Goal: Task Accomplishment & Management: Manage account settings

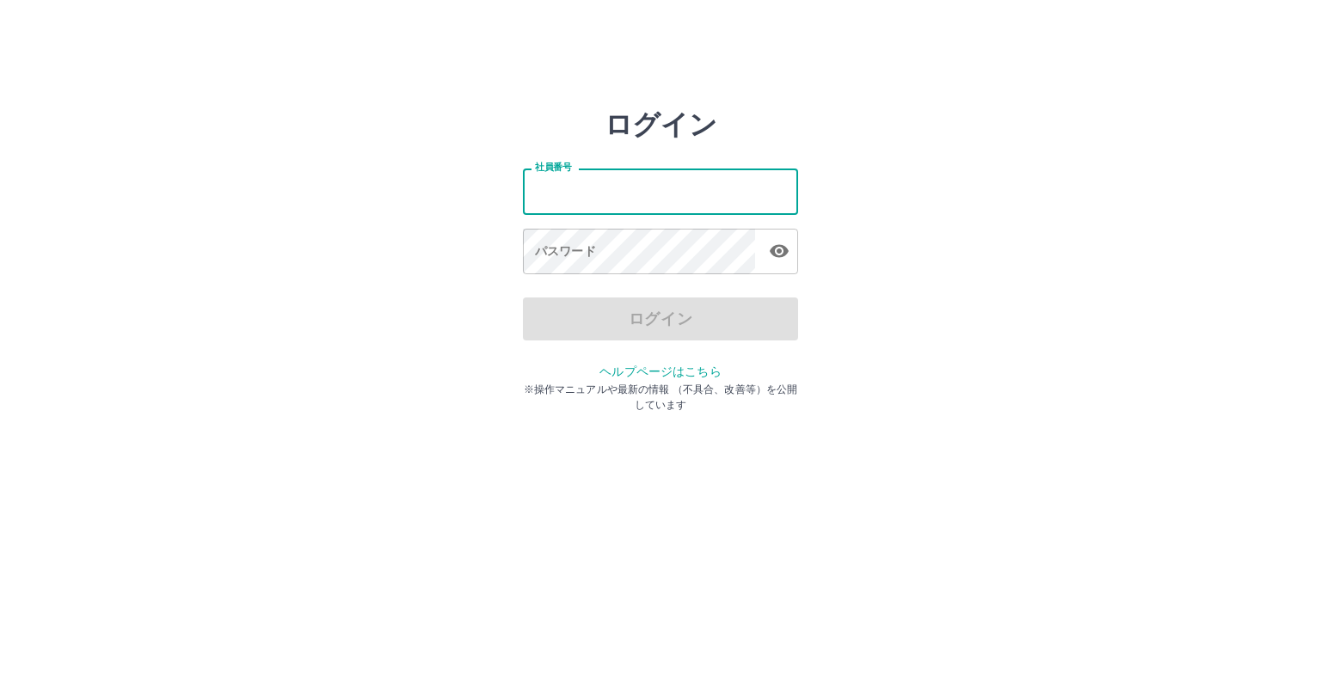
click at [550, 200] on input "社員番号" at bounding box center [660, 192] width 275 height 46
type input "*******"
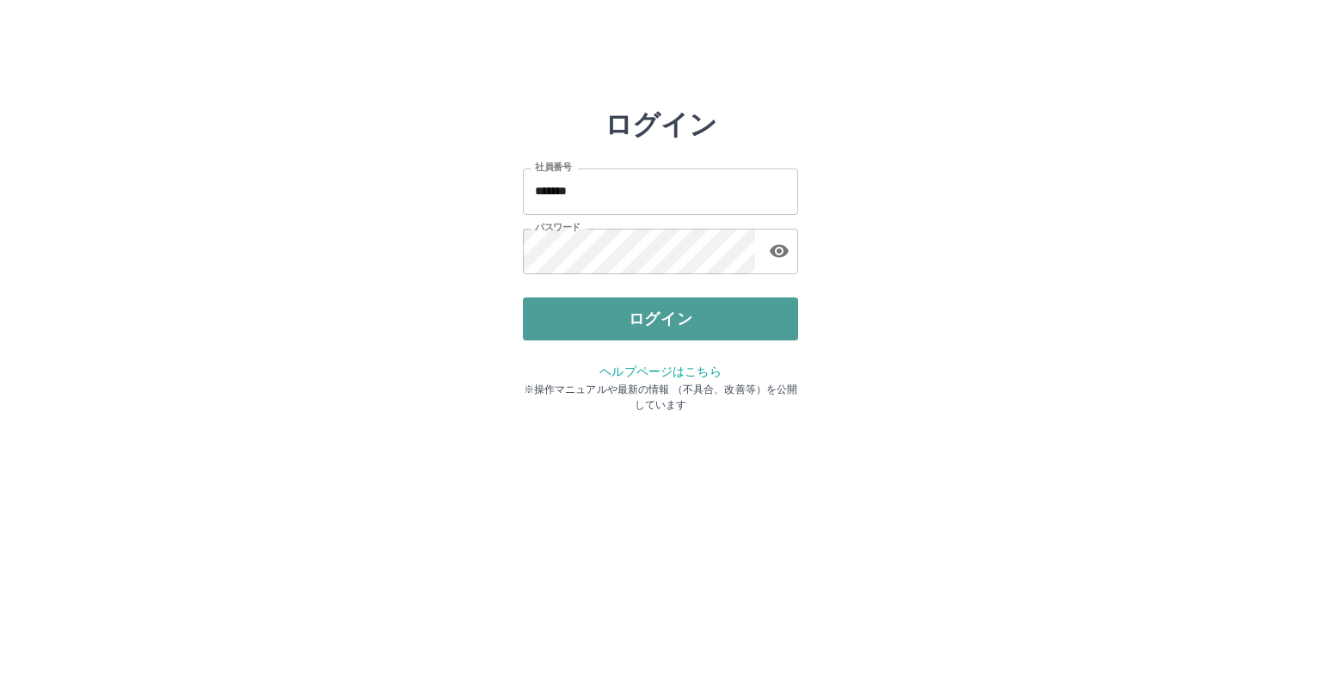
click at [642, 327] on button "ログイン" at bounding box center [660, 319] width 275 height 43
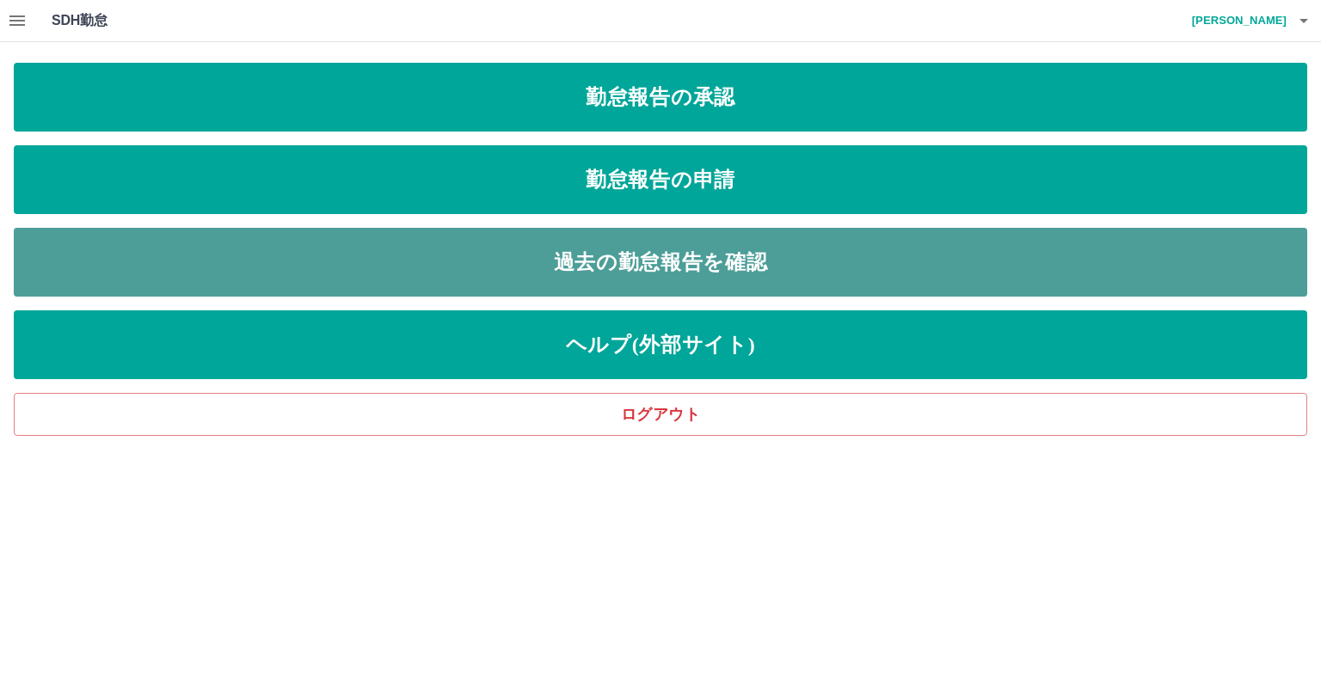
click at [699, 260] on link "過去の勤怠報告を確認" at bounding box center [660, 262] width 1293 height 69
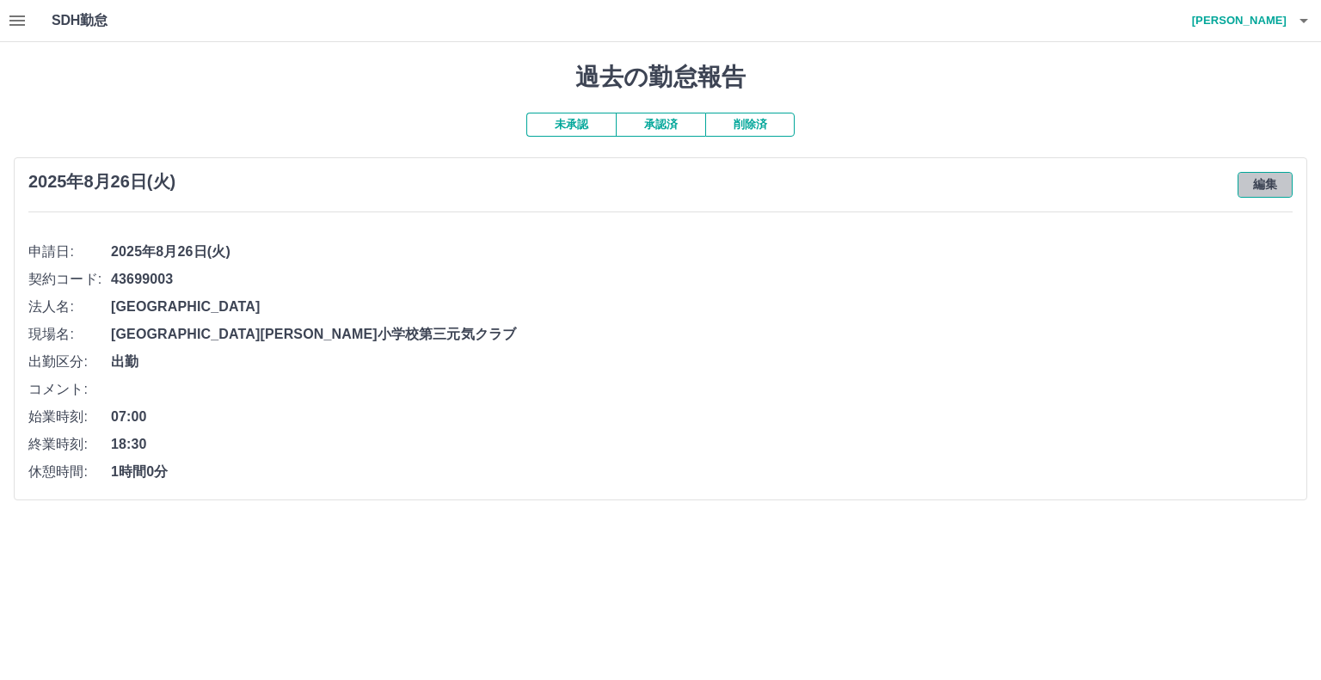
click at [1262, 176] on button "編集" at bounding box center [1265, 185] width 55 height 26
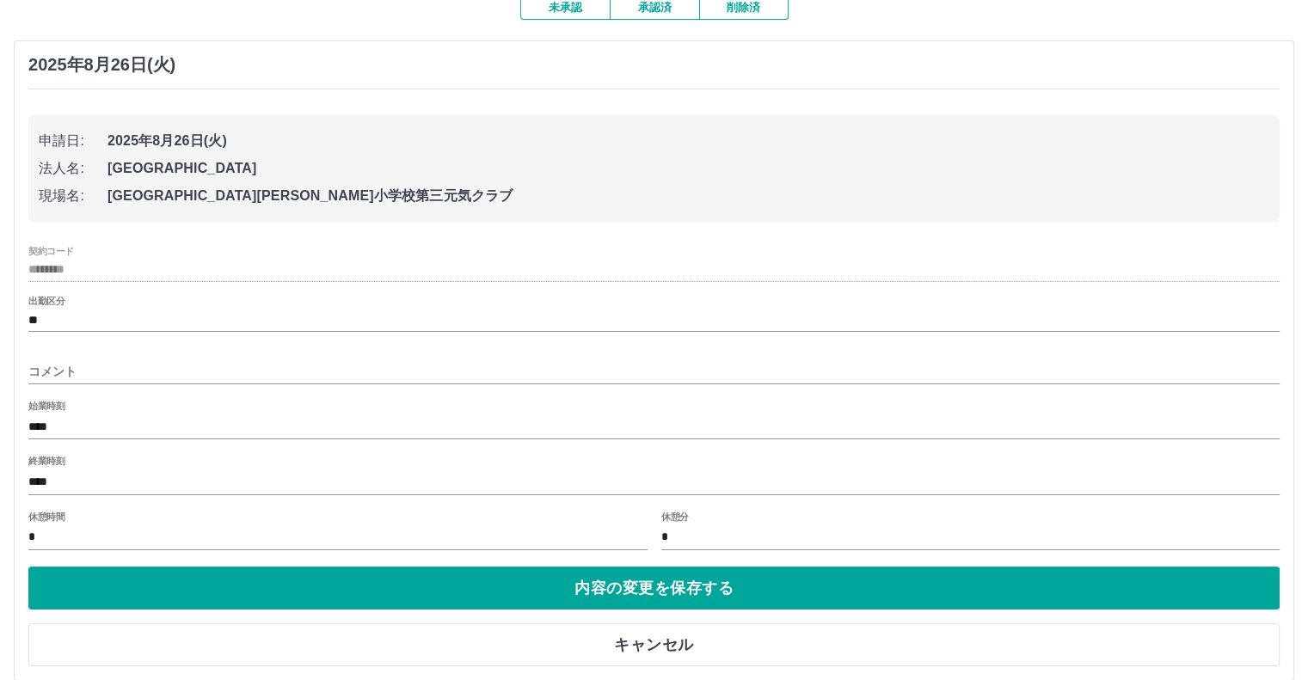
scroll to position [138, 0]
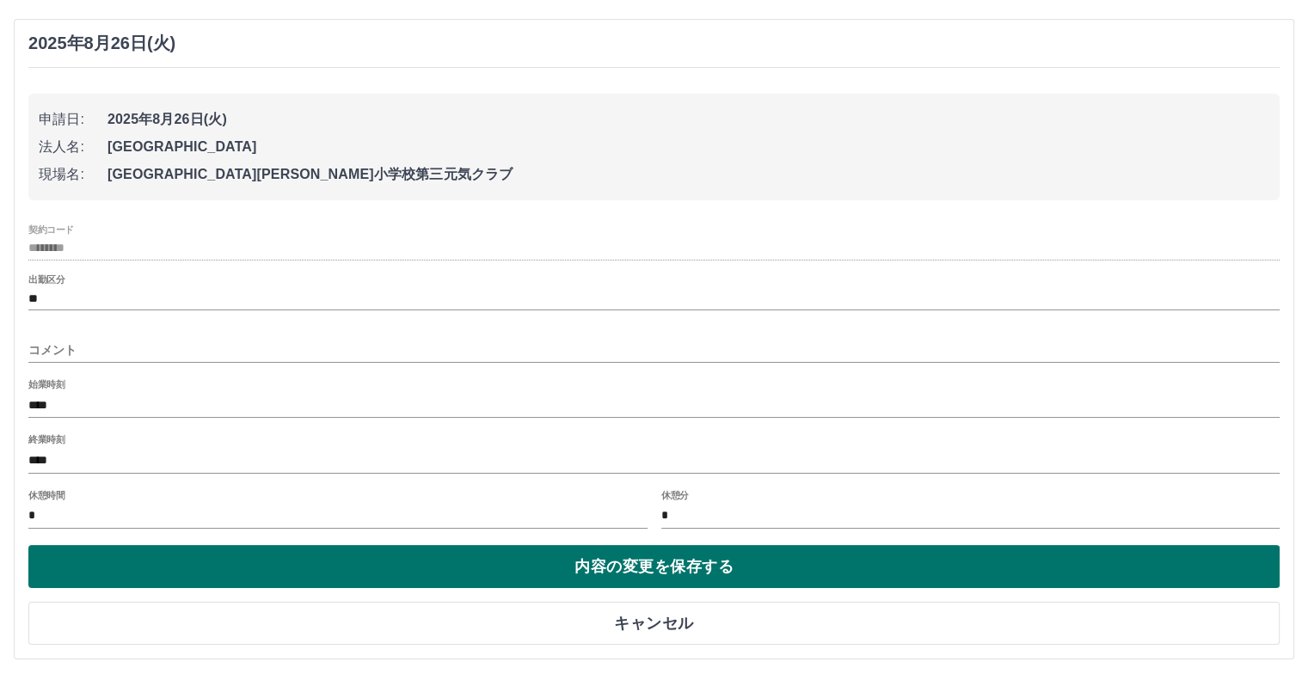
click at [636, 563] on button "内容の変更を保存する" at bounding box center [653, 566] width 1251 height 43
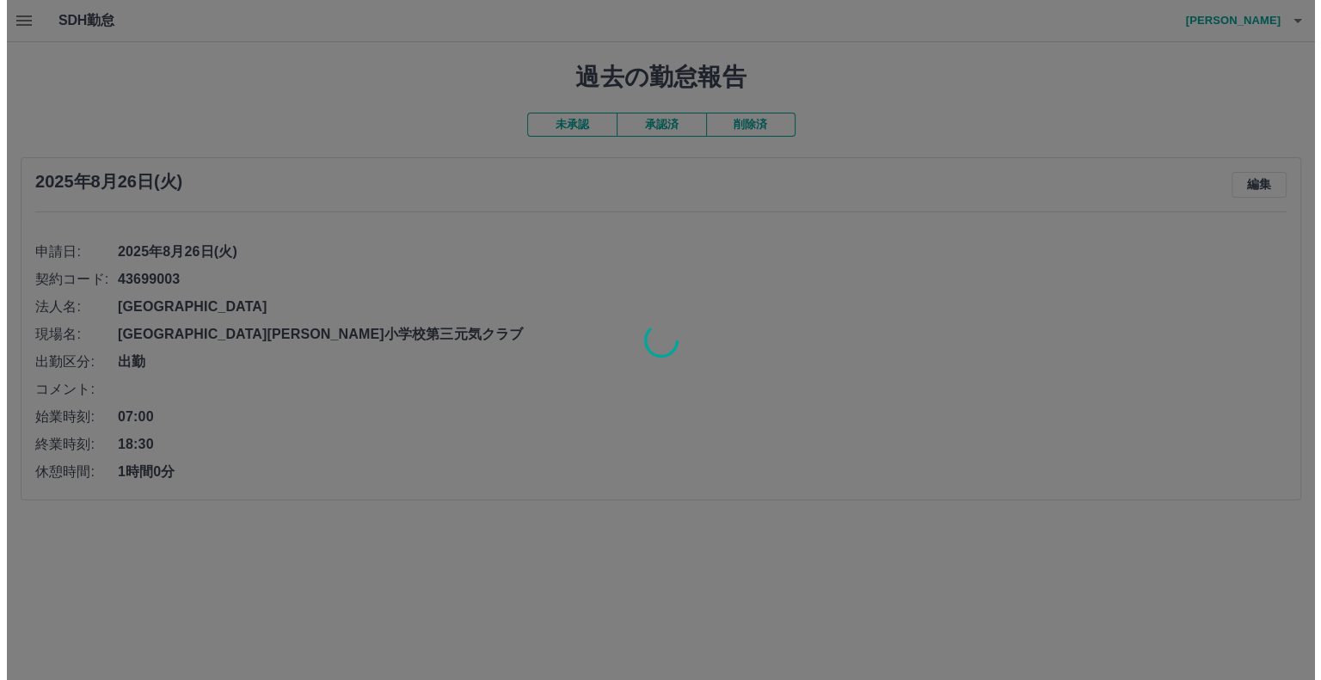
scroll to position [0, 0]
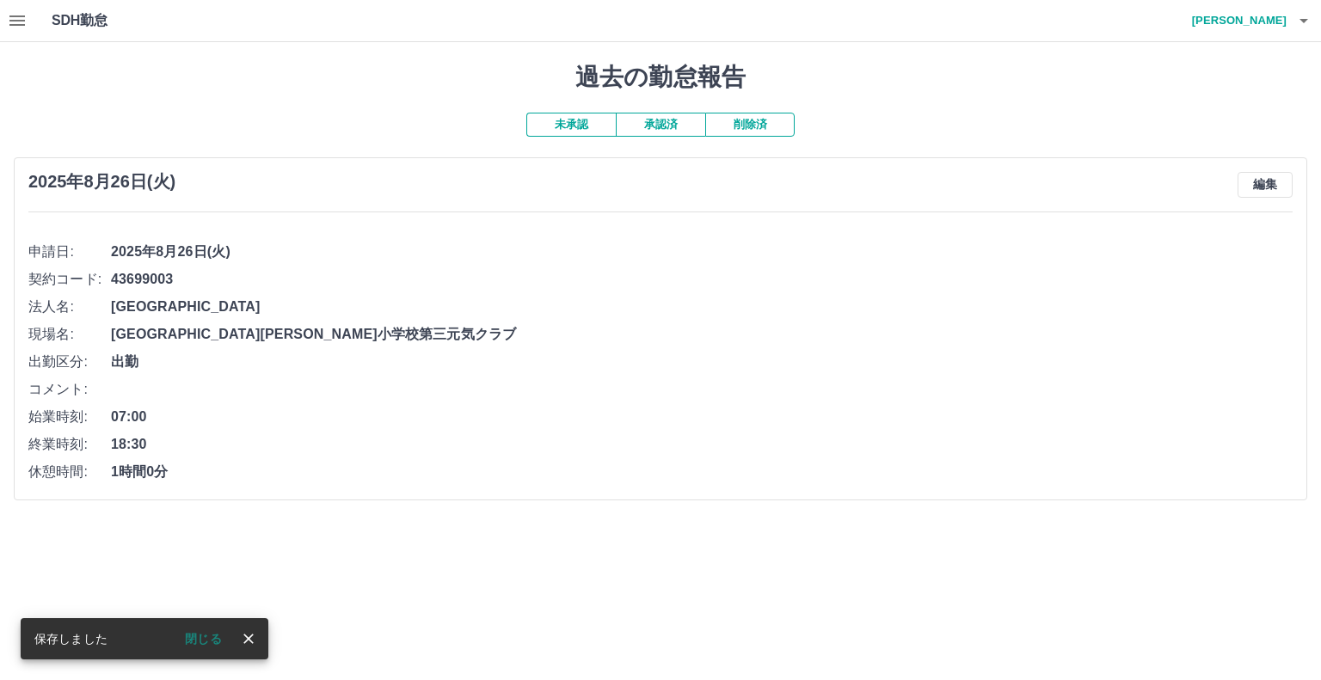
click at [1301, 18] on icon "button" at bounding box center [1303, 20] width 21 height 21
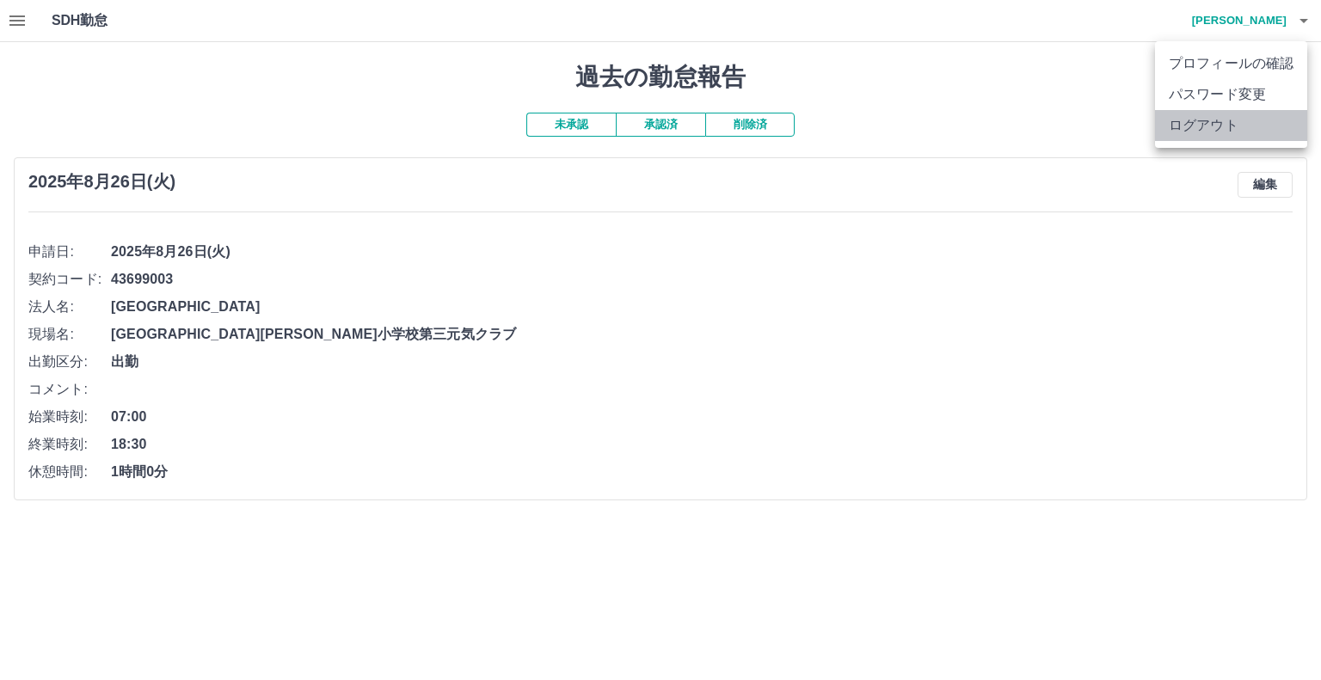
click at [1217, 126] on li "ログアウト" at bounding box center [1231, 125] width 152 height 31
